Goal: Information Seeking & Learning: Compare options

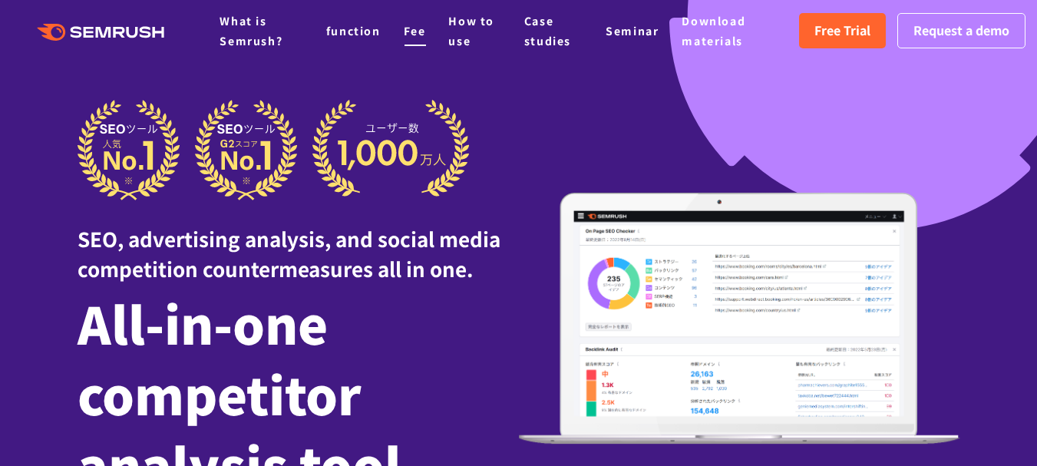
click at [411, 31] on font "Fee" at bounding box center [415, 30] width 22 height 15
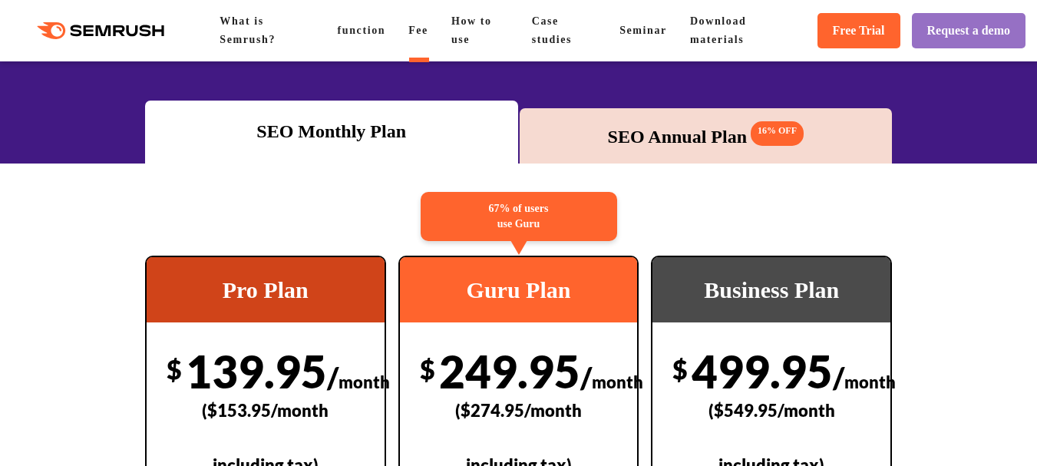
scroll to position [230, 0]
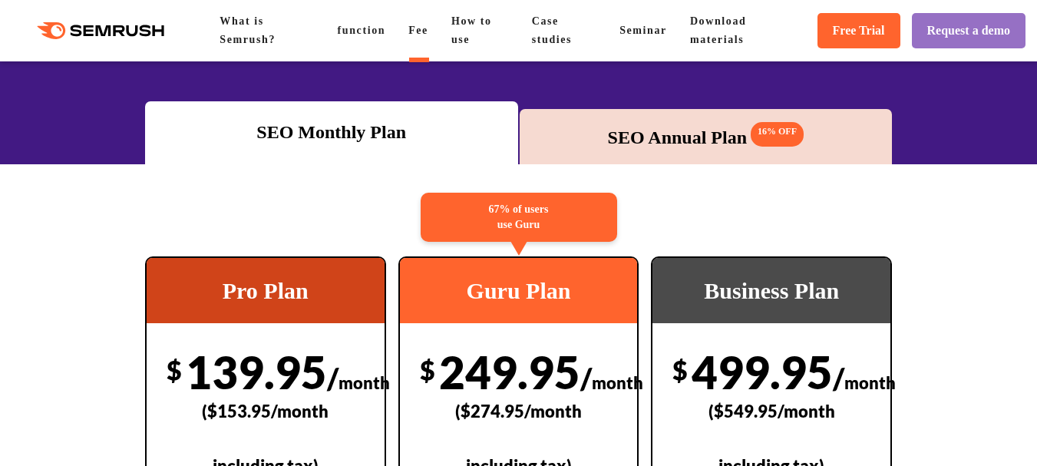
click at [632, 129] on font "SEO Annual Plan" at bounding box center [677, 137] width 139 height 20
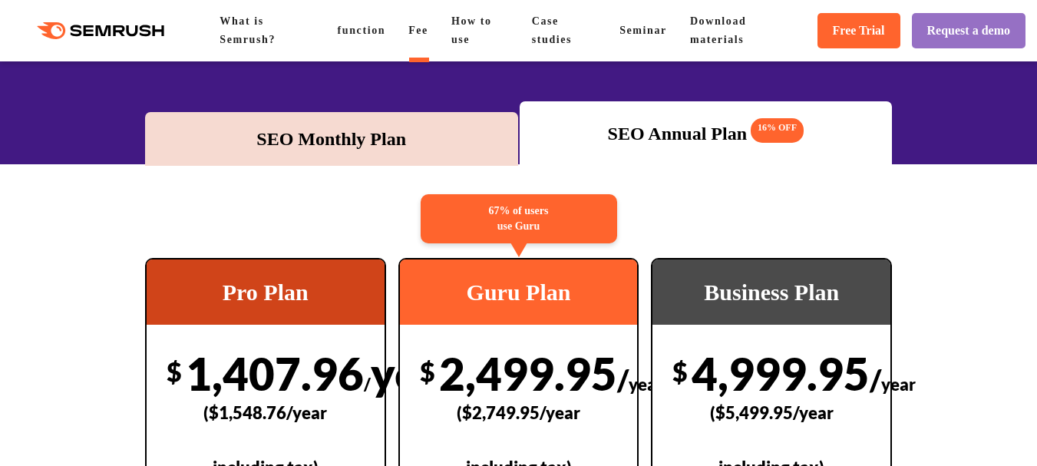
click at [329, 139] on font "SEO Monthly Plan" at bounding box center [331, 139] width 150 height 20
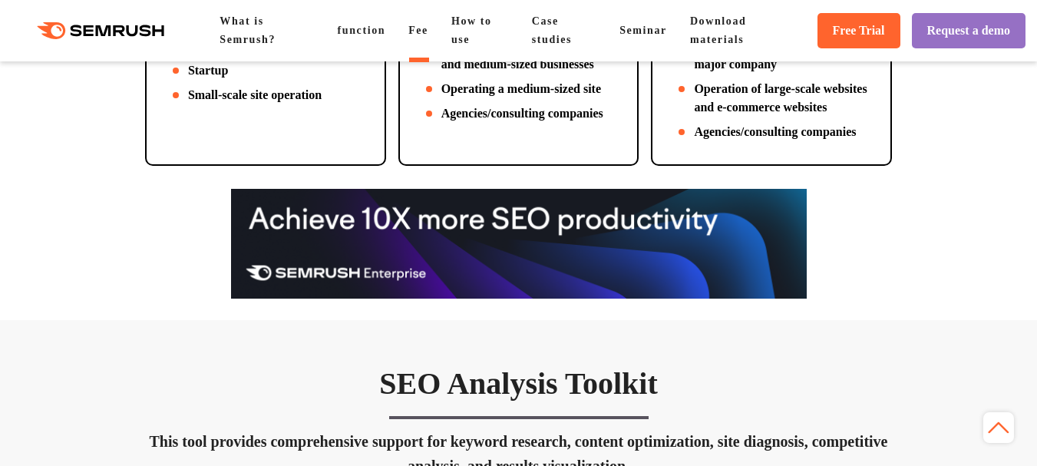
scroll to position [767, 0]
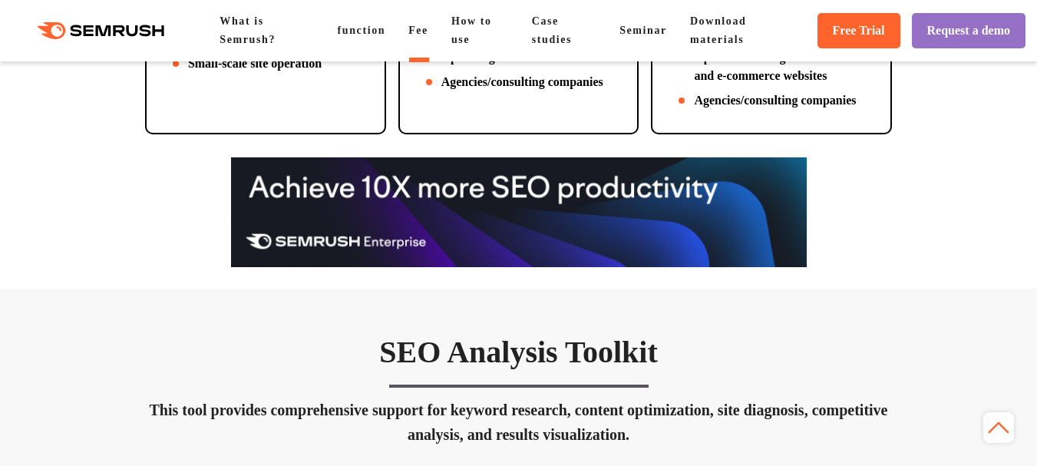
click at [220, 48] on li "Startup" at bounding box center [266, 39] width 198 height 18
click at [266, 70] on font "Small-scale site operation" at bounding box center [255, 63] width 134 height 13
click at [265, 70] on font "Small-scale site operation" at bounding box center [255, 63] width 134 height 13
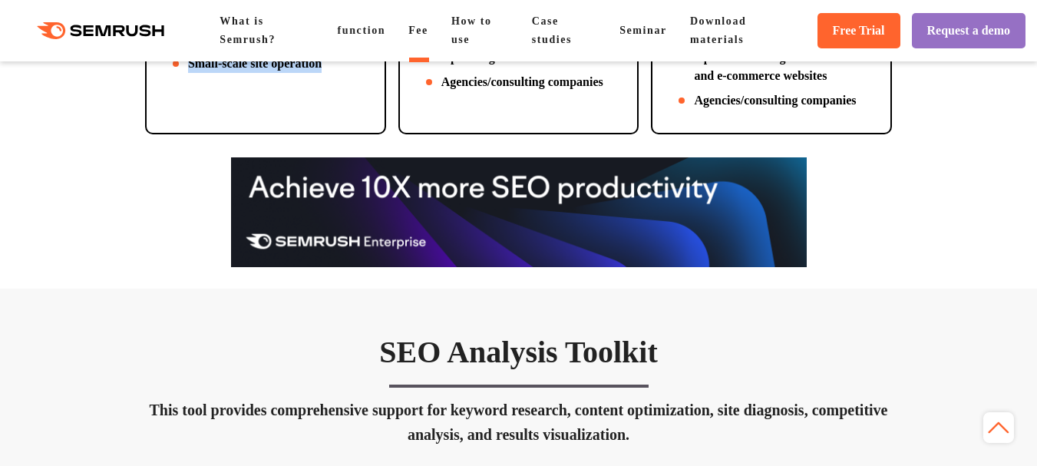
click at [265, 70] on font "Small-scale site operation" at bounding box center [255, 63] width 134 height 13
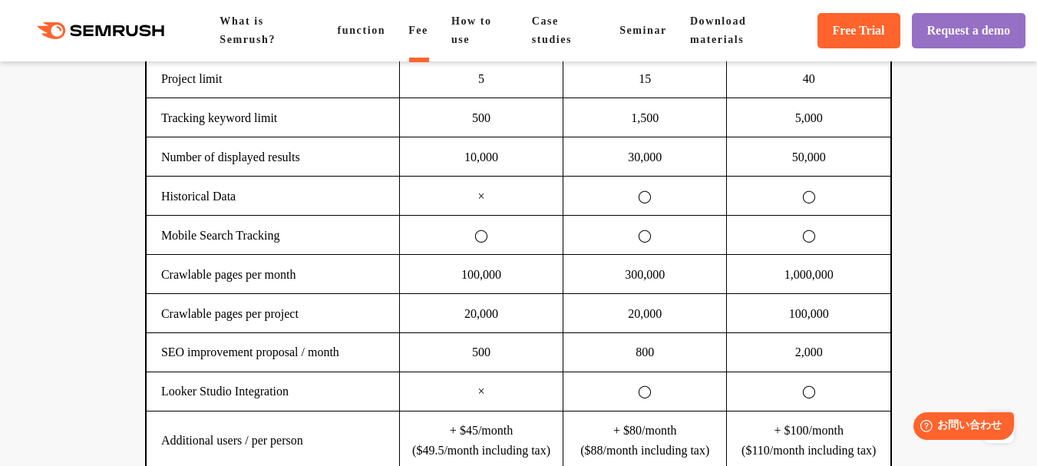
scroll to position [1305, 0]
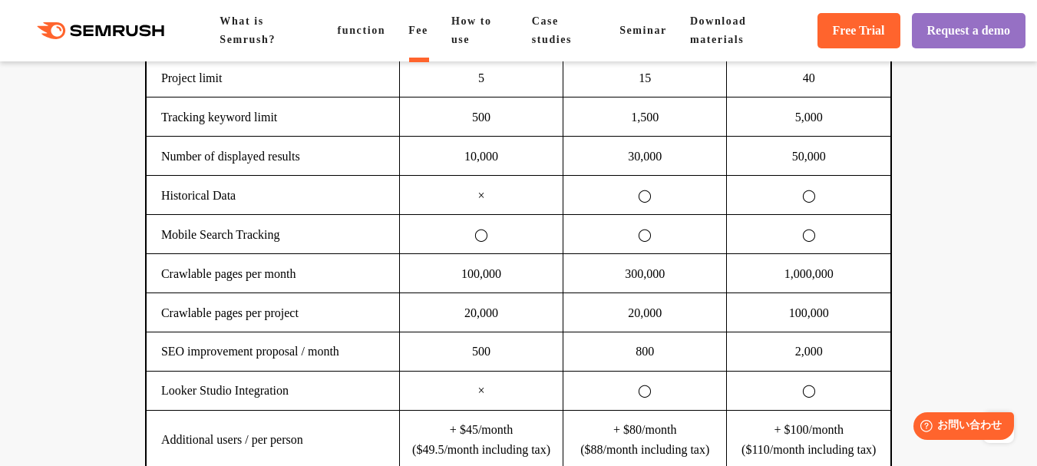
click at [304, 175] on td "Number of displayed results" at bounding box center [273, 155] width 253 height 39
click at [460, 175] on td "10,000" at bounding box center [480, 155] width 163 height 39
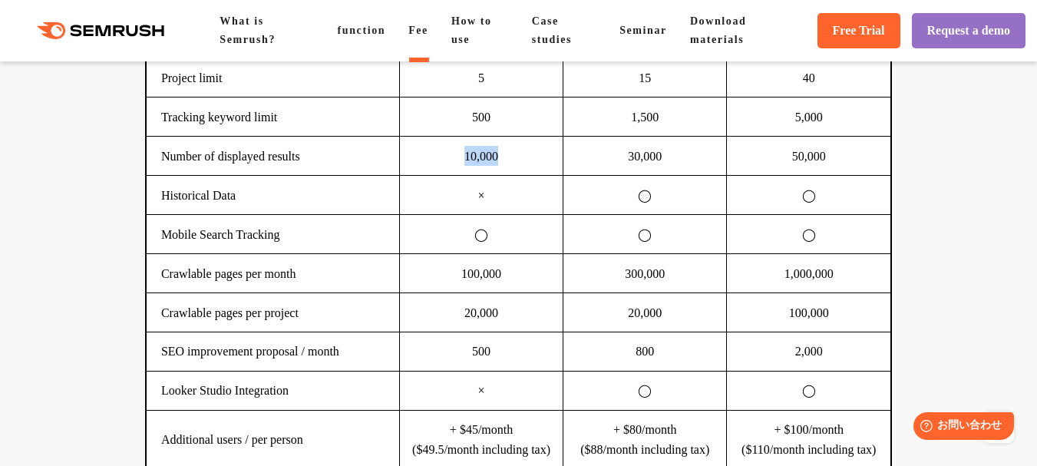
click at [460, 175] on td "10,000" at bounding box center [480, 155] width 163 height 39
click at [299, 214] on td "Historical Data" at bounding box center [273, 194] width 253 height 39
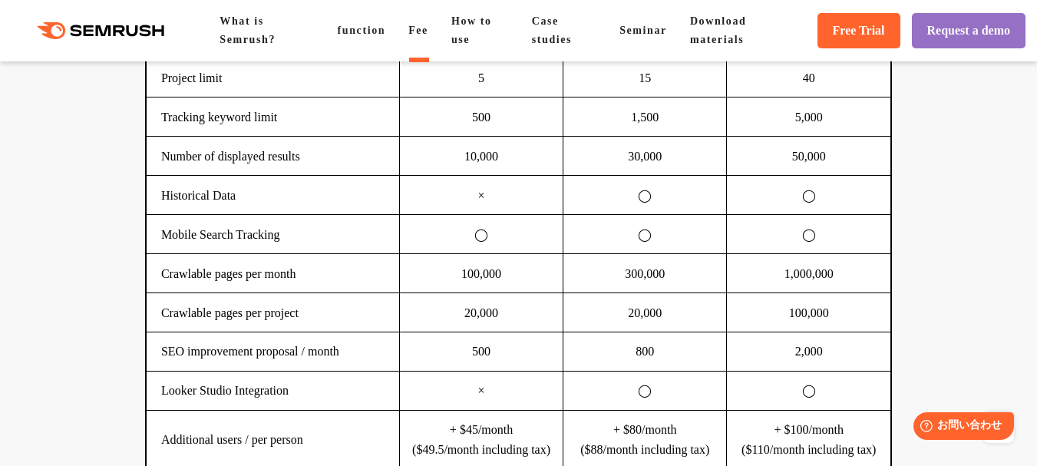
click at [312, 253] on td "Mobile Search Tracking" at bounding box center [273, 233] width 253 height 39
click at [322, 292] on td "Crawlable pages per month" at bounding box center [273, 272] width 253 height 39
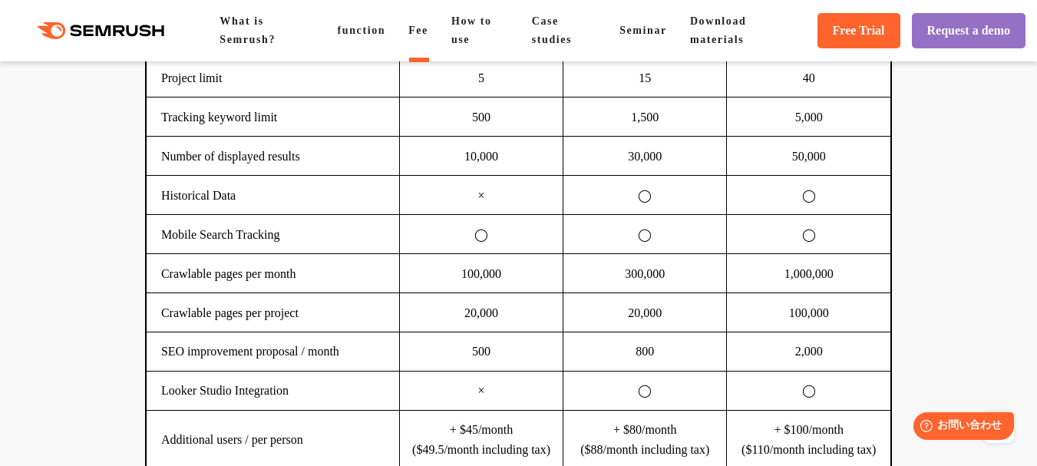
click at [320, 292] on td "Crawlable pages per month" at bounding box center [273, 272] width 253 height 39
click at [319, 292] on td "Crawlable pages per month" at bounding box center [273, 272] width 253 height 39
click at [338, 253] on td "Mobile Search Tracking" at bounding box center [273, 233] width 253 height 39
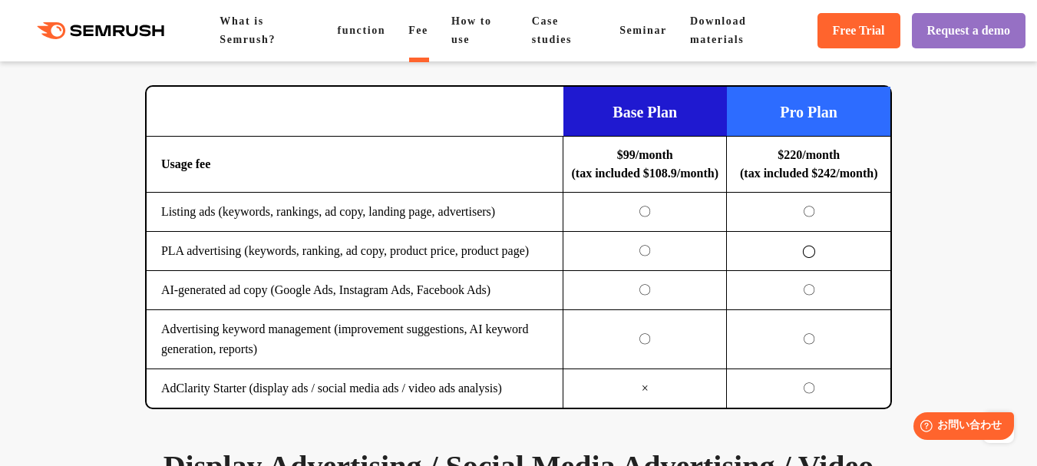
scroll to position [1995, 0]
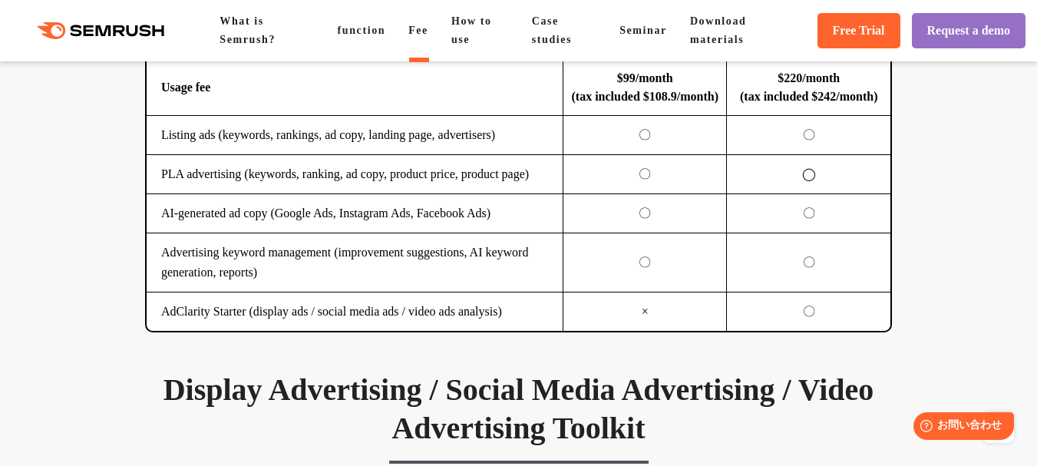
click at [322, 142] on font "Listing ads (keywords, rankings, ad copy, landing page, advertisers)" at bounding box center [328, 135] width 334 height 13
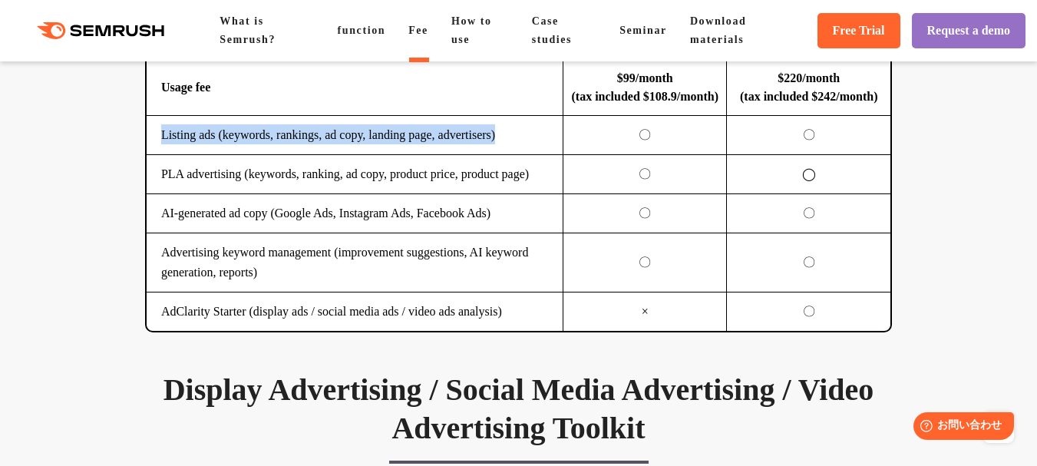
click at [322, 142] on font "Listing ads (keywords, rankings, ad copy, landing page, advertisers)" at bounding box center [328, 135] width 334 height 13
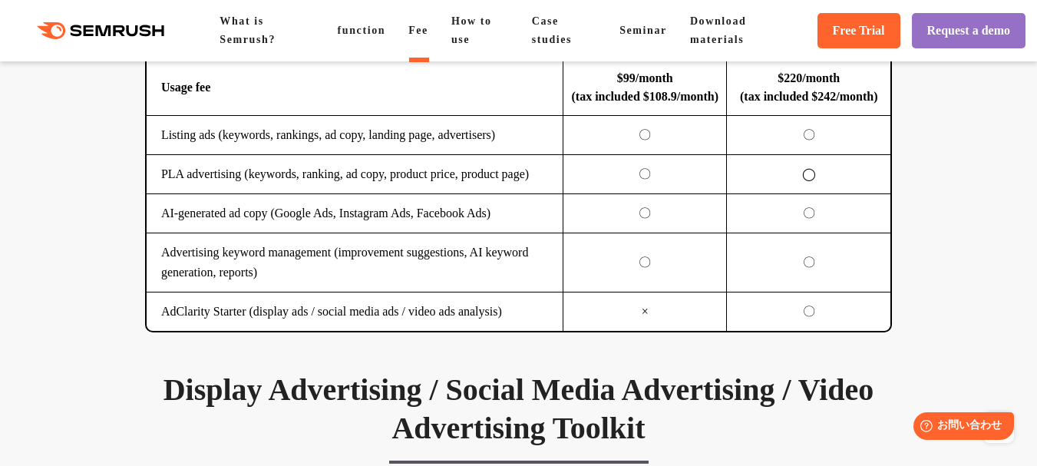
click at [339, 193] on td "PLA advertising (keywords, ranking, ad copy, product price, product page)" at bounding box center [355, 173] width 417 height 39
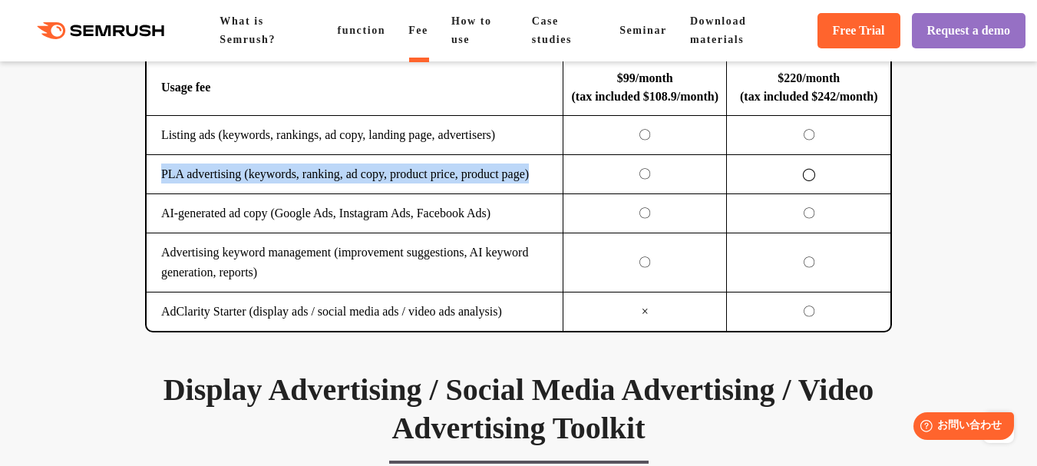
click at [339, 193] on td "PLA advertising (keywords, ranking, ad copy, product price, product page)" at bounding box center [355, 173] width 417 height 39
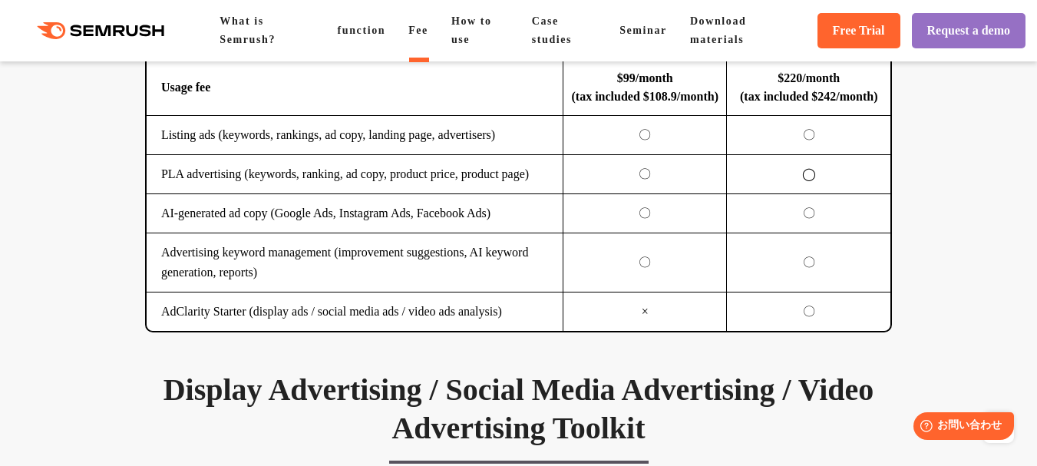
click at [340, 292] on td "Advertising keyword management (improvement suggestions, AI keyword generation,…" at bounding box center [355, 262] width 417 height 59
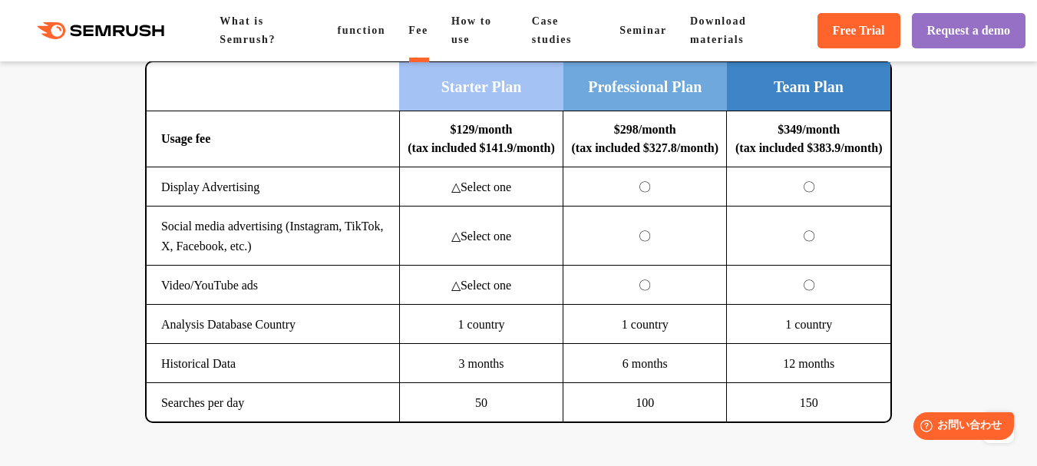
click at [72, 208] on div "SEO Analysis Toolkit This tool provides comprehensive support for keyword resea…" at bounding box center [518, 446] width 1037 height 3693
